Goal: Information Seeking & Learning: Learn about a topic

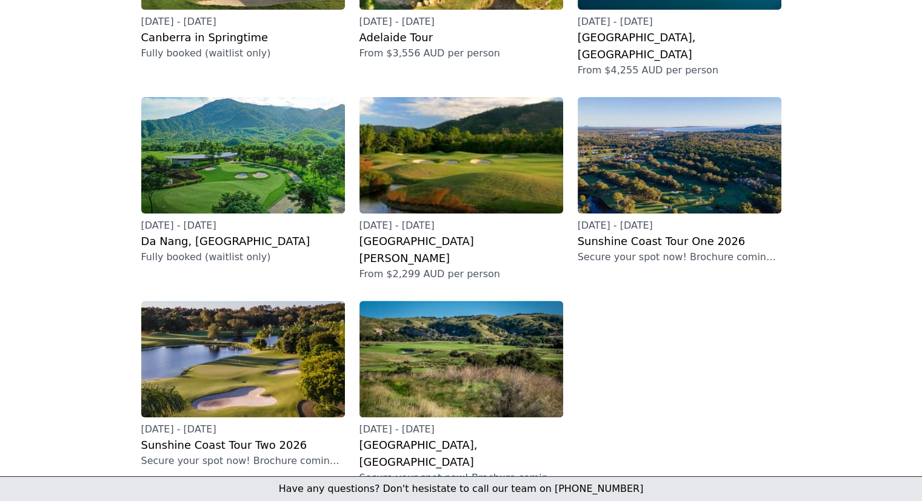
scroll to position [303, 0]
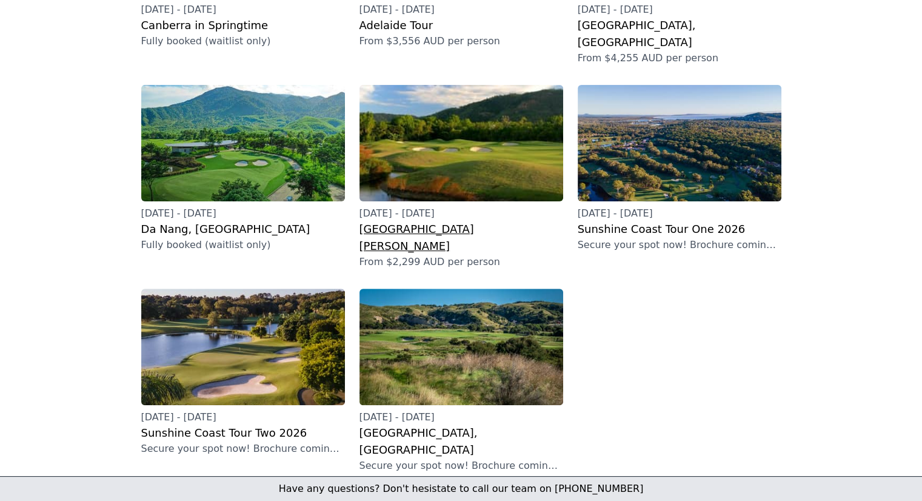
click at [382, 221] on h2 "[GEOGRAPHIC_DATA][PERSON_NAME]" at bounding box center [461, 238] width 204 height 34
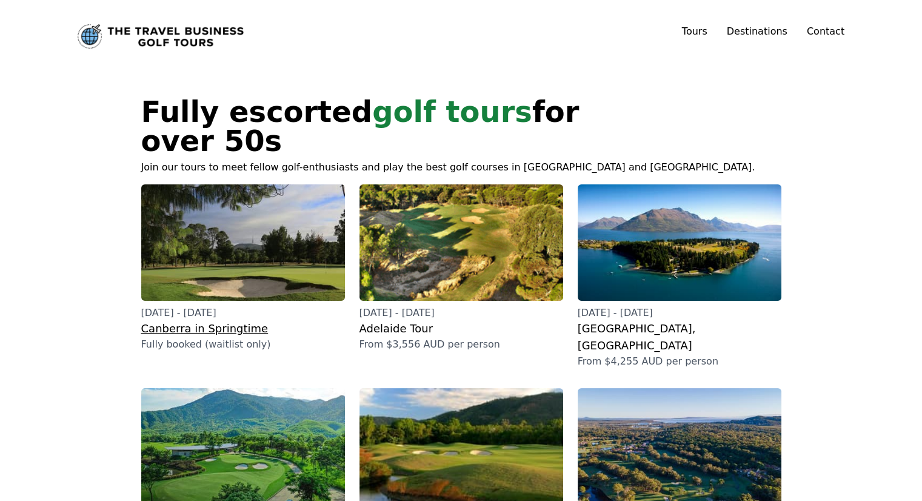
click at [207, 320] on h2 "Canberra in Springtime" at bounding box center [243, 328] width 204 height 17
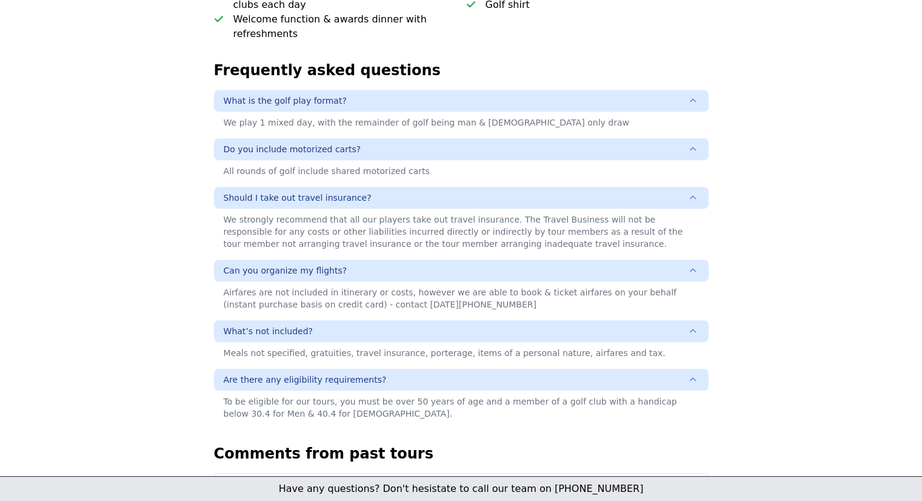
scroll to position [788, 0]
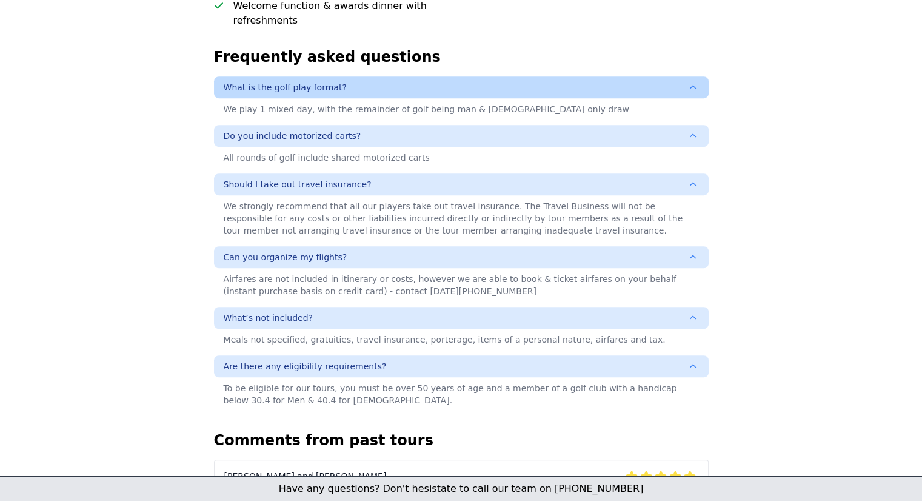
drag, startPoint x: 222, startPoint y: 55, endPoint x: 301, endPoint y: 60, distance: 79.0
click at [281, 76] on button "What is the golf play format?" at bounding box center [461, 87] width 494 height 22
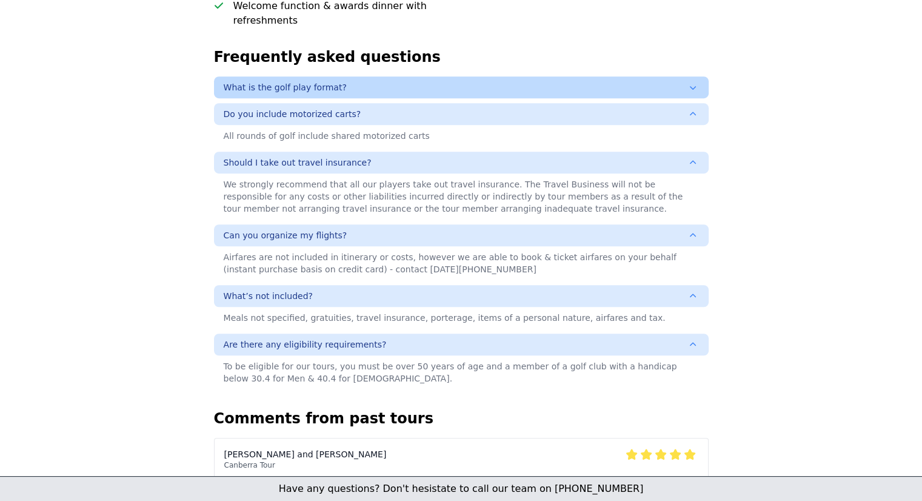
drag, startPoint x: 405, startPoint y: 47, endPoint x: 287, endPoint y: 54, distance: 118.4
click at [286, 76] on button "What is the golf play format?" at bounding box center [461, 87] width 494 height 22
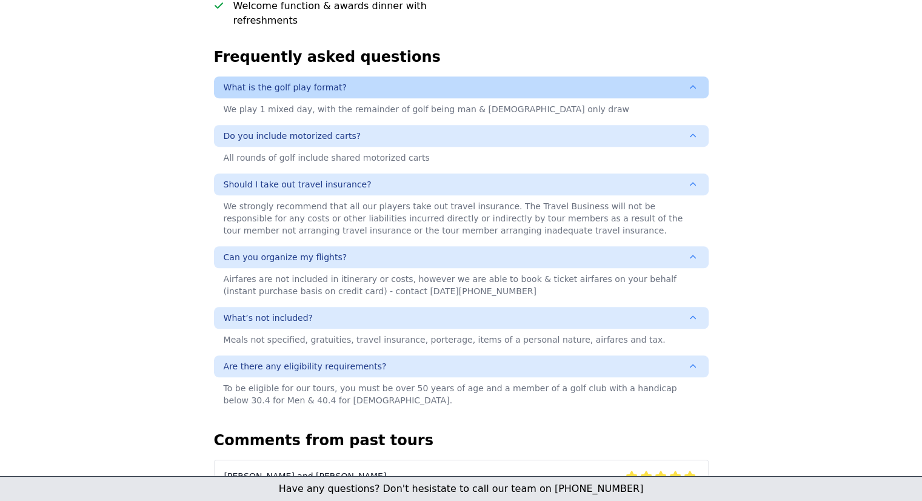
drag, startPoint x: 354, startPoint y: 59, endPoint x: 264, endPoint y: 59, distance: 89.7
click at [264, 76] on button "What is the golf play format?" at bounding box center [461, 87] width 494 height 22
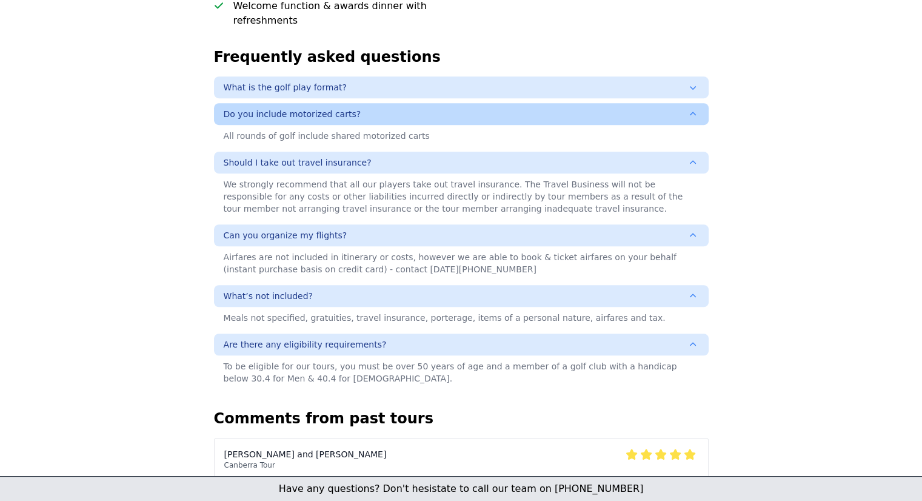
click at [327, 108] on span "Do you include motorized carts?" at bounding box center [293, 114] width 138 height 12
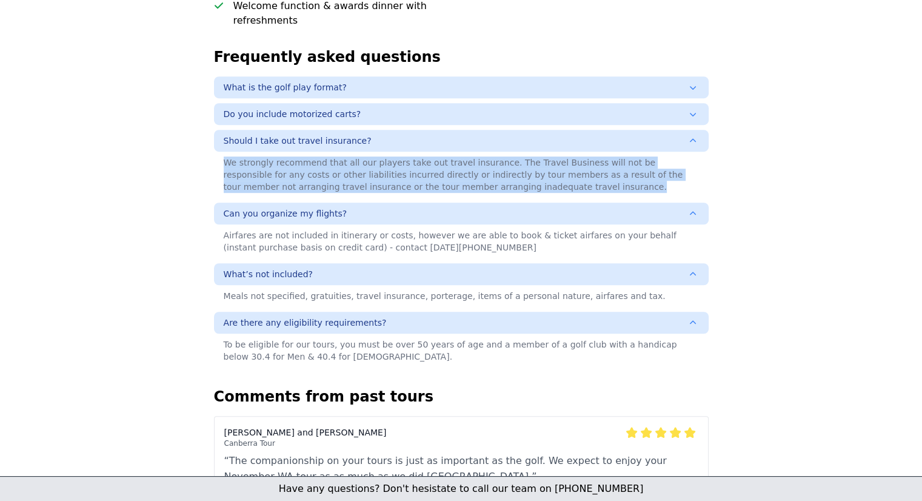
drag, startPoint x: 224, startPoint y: 131, endPoint x: 496, endPoint y: 163, distance: 274.5
click at [496, 163] on div "We strongly recommend that all our players take out travel insurance. The Trave…" at bounding box center [461, 174] width 494 height 46
copy div "We strongly recommend that all our players take out travel insurance. The Trave…"
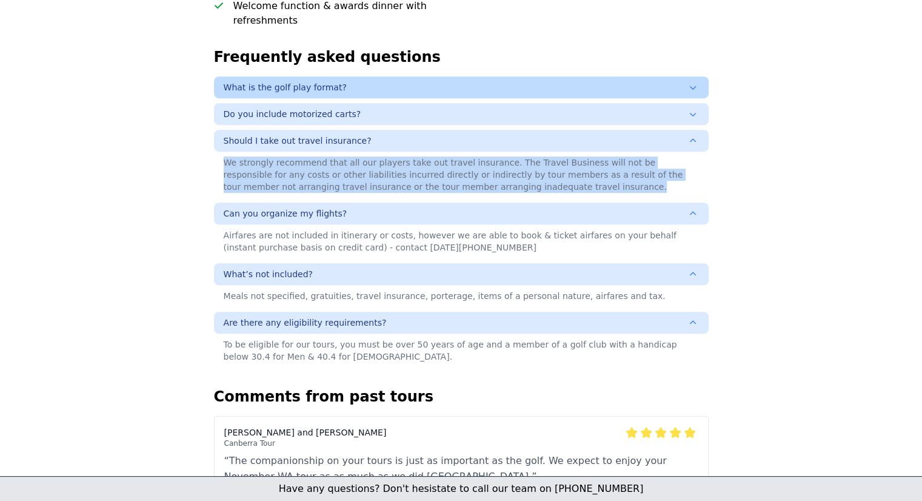
click at [288, 76] on button "What is the golf play format?" at bounding box center [461, 87] width 494 height 22
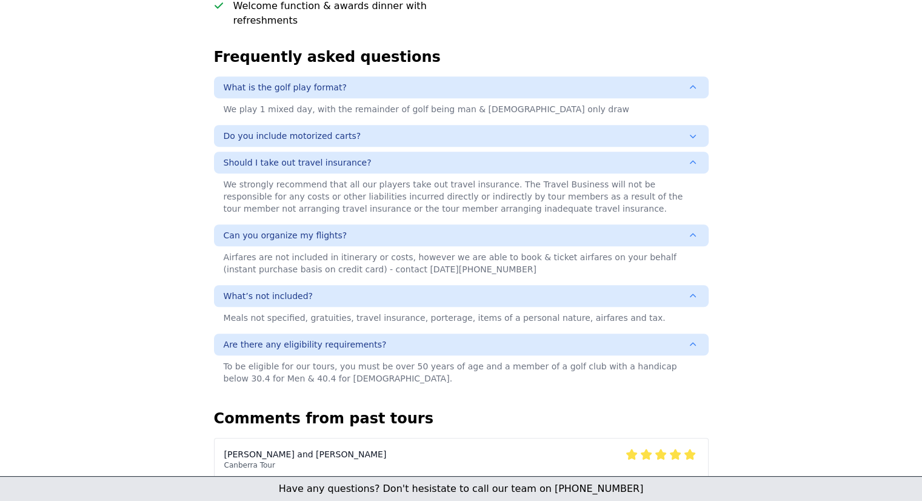
click at [203, 53] on div "Canberra in Springtime 19th - 25th October 2025 Golfing in Australia’s capital.…" at bounding box center [461, 3] width 543 height 1399
drag, startPoint x: 215, startPoint y: 52, endPoint x: 382, endPoint y: 40, distance: 167.7
click at [364, 47] on section "Frequently asked questions What is the golf play format? We play 1 mixed day, w…" at bounding box center [461, 218] width 494 height 342
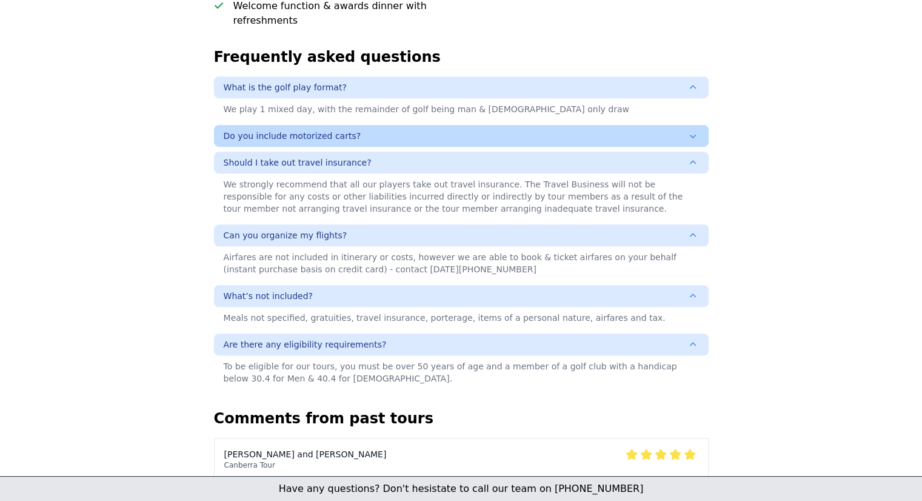
click at [279, 130] on span "Do you include motorized carts?" at bounding box center [293, 136] width 138 height 12
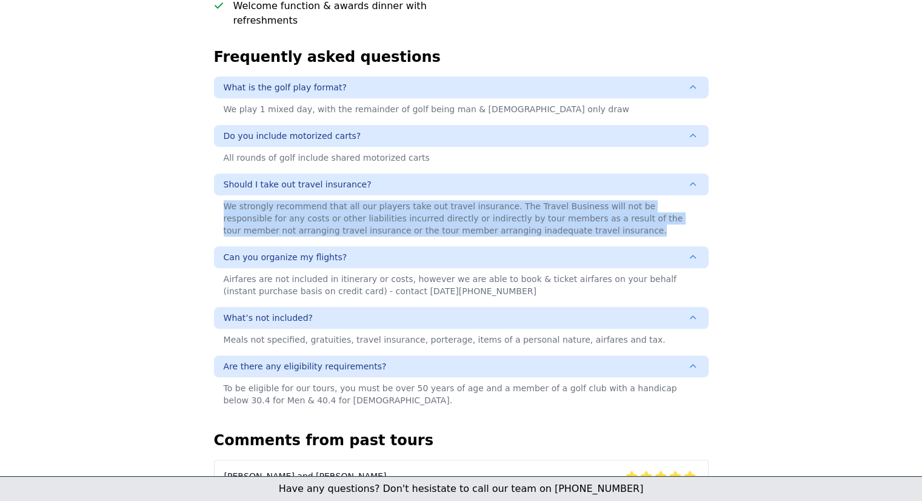
drag, startPoint x: 221, startPoint y: 173, endPoint x: 453, endPoint y: 199, distance: 233.5
click at [453, 199] on div "We strongly recommend that all our players take out travel insurance. The Trave…" at bounding box center [461, 218] width 494 height 46
copy div "We strongly recommend that all our players take out travel insurance. The Trave…"
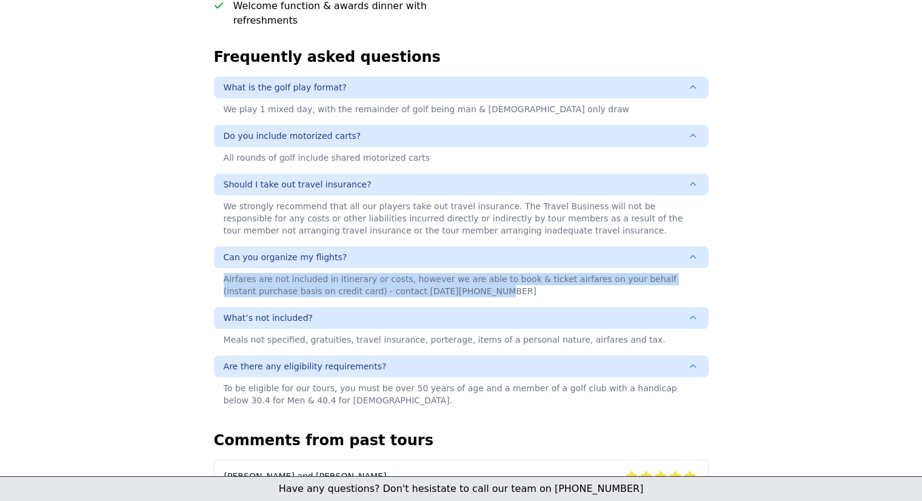
drag, startPoint x: 219, startPoint y: 248, endPoint x: 418, endPoint y: 262, distance: 199.8
click at [418, 268] on div "Airfares are not included in itinerary or costs, however we are able to book & …" at bounding box center [461, 285] width 494 height 34
copy div "Airfares are not included in itinerary or costs, however we are able to book & …"
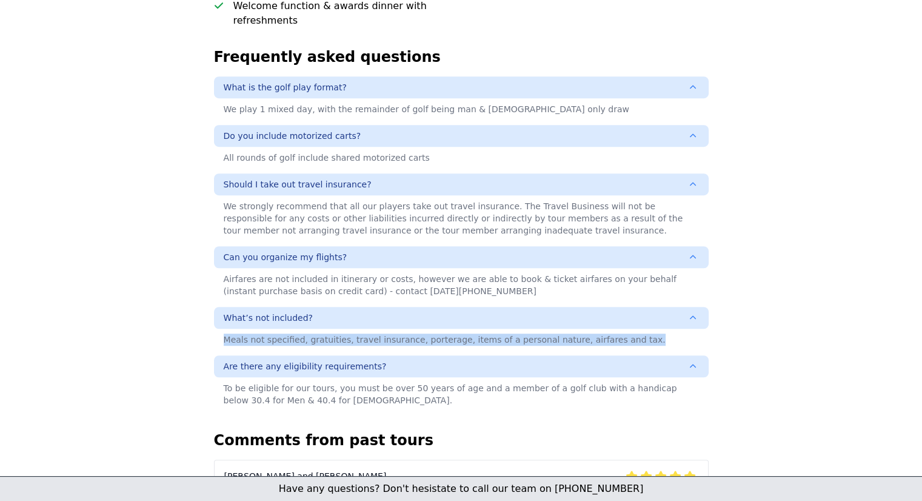
drag, startPoint x: 221, startPoint y: 308, endPoint x: 616, endPoint y: 307, distance: 395.1
click at [616, 328] on div "Meals not specified, gratuities, travel insurance, porterage, items of a person…" at bounding box center [461, 339] width 494 height 22
copy div "Meals not specified, gratuities, travel insurance, porterage, items of a person…"
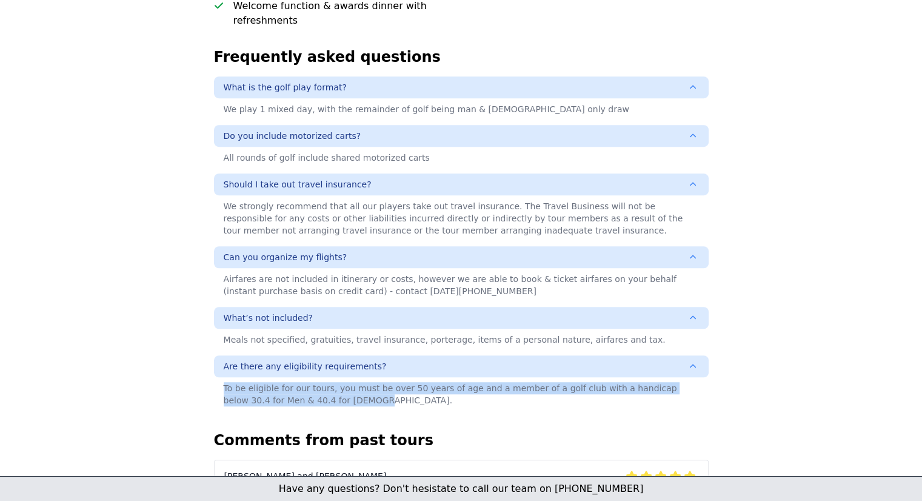
drag, startPoint x: 221, startPoint y: 357, endPoint x: 308, endPoint y: 371, distance: 89.1
click at [308, 377] on div "To be eligible for our tours, you must be over 50 years of age and a member of …" at bounding box center [461, 394] width 494 height 34
copy div "To be eligible for our tours, you must be over 50 years of age and a member of …"
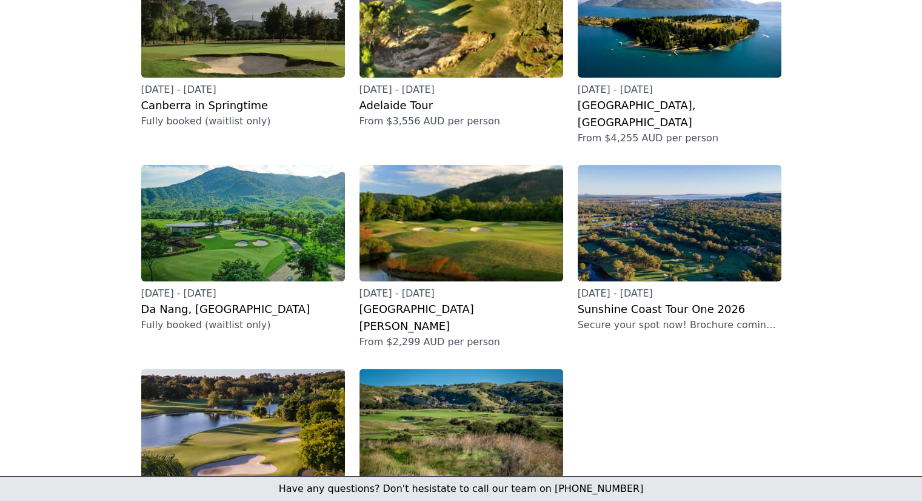
scroll to position [242, 0]
